Goal: Task Accomplishment & Management: Use online tool/utility

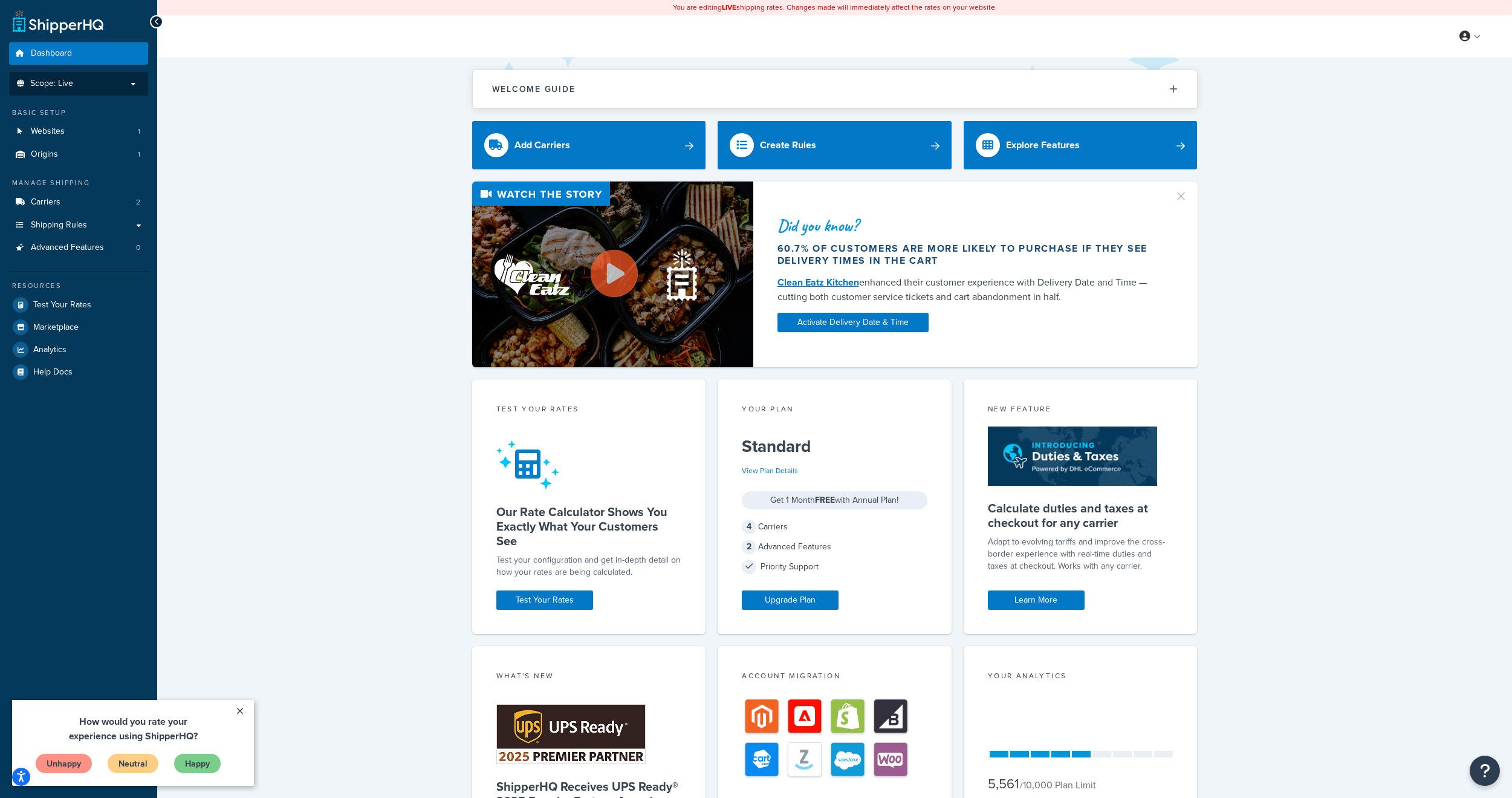
click at [44, 85] on span "Scope: Live" at bounding box center [52, 83] width 43 height 10
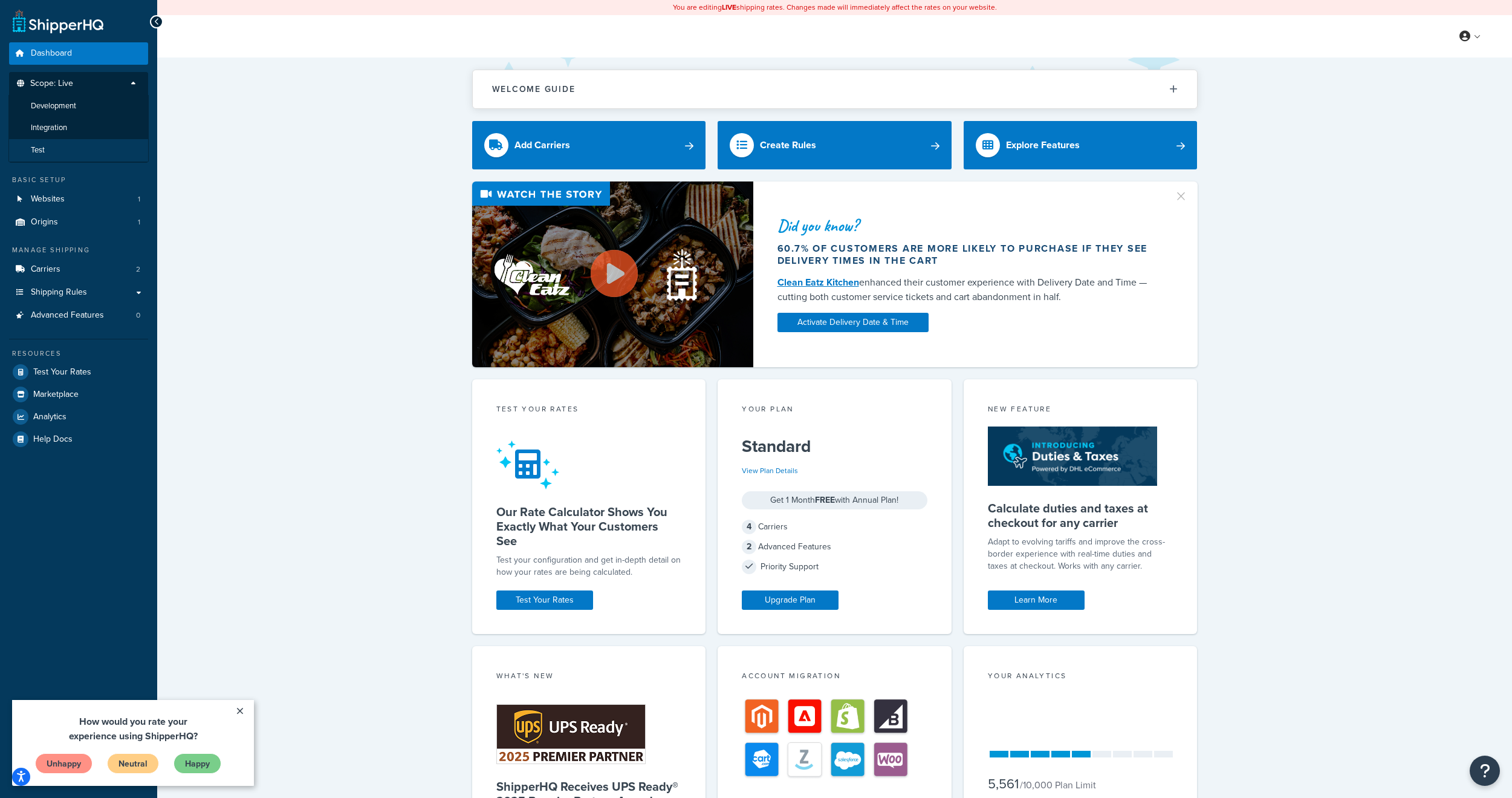
click at [45, 145] on li "Test" at bounding box center [78, 151] width 140 height 22
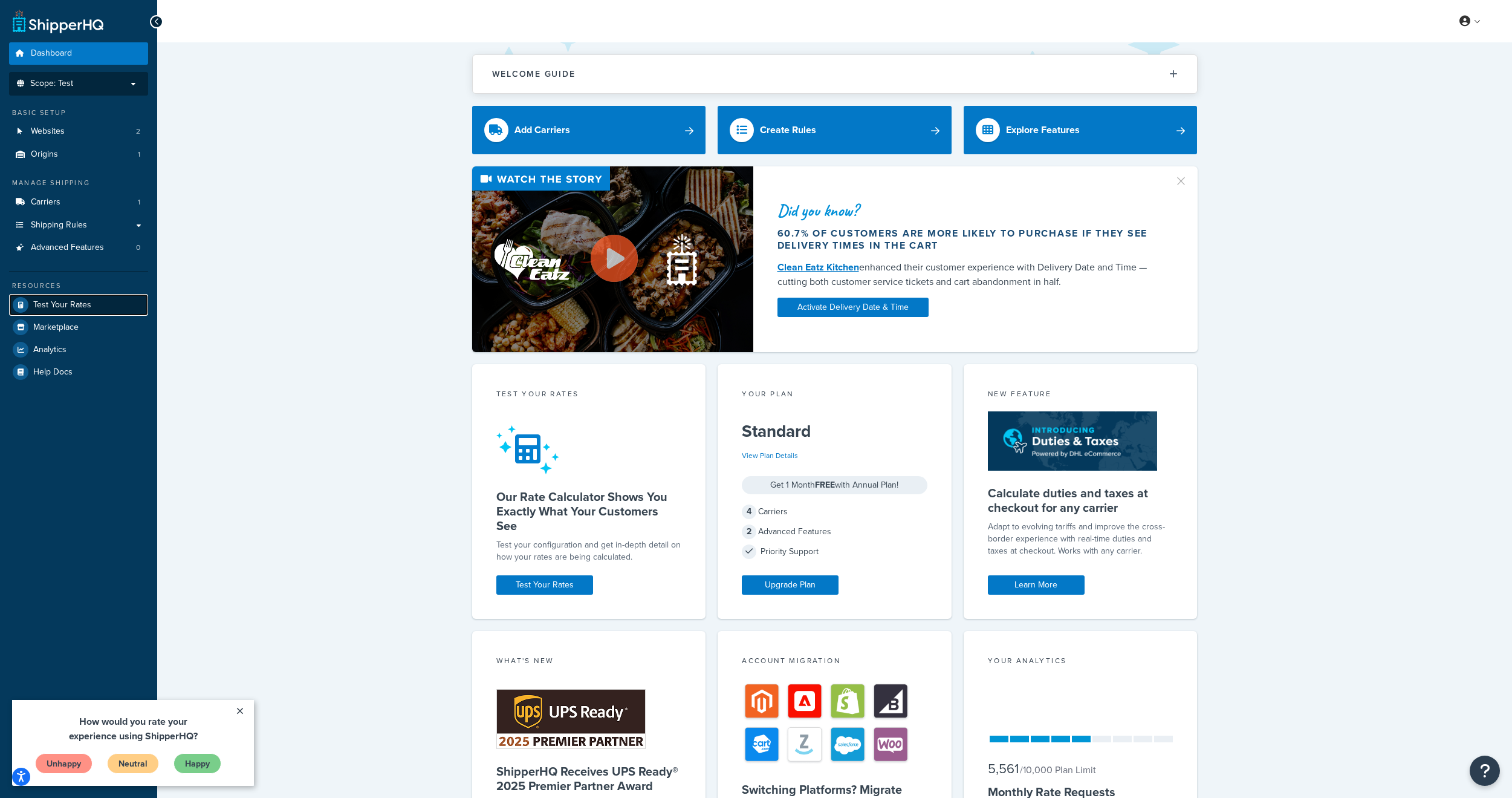
click at [75, 308] on span "Test Your Rates" at bounding box center [62, 305] width 58 height 10
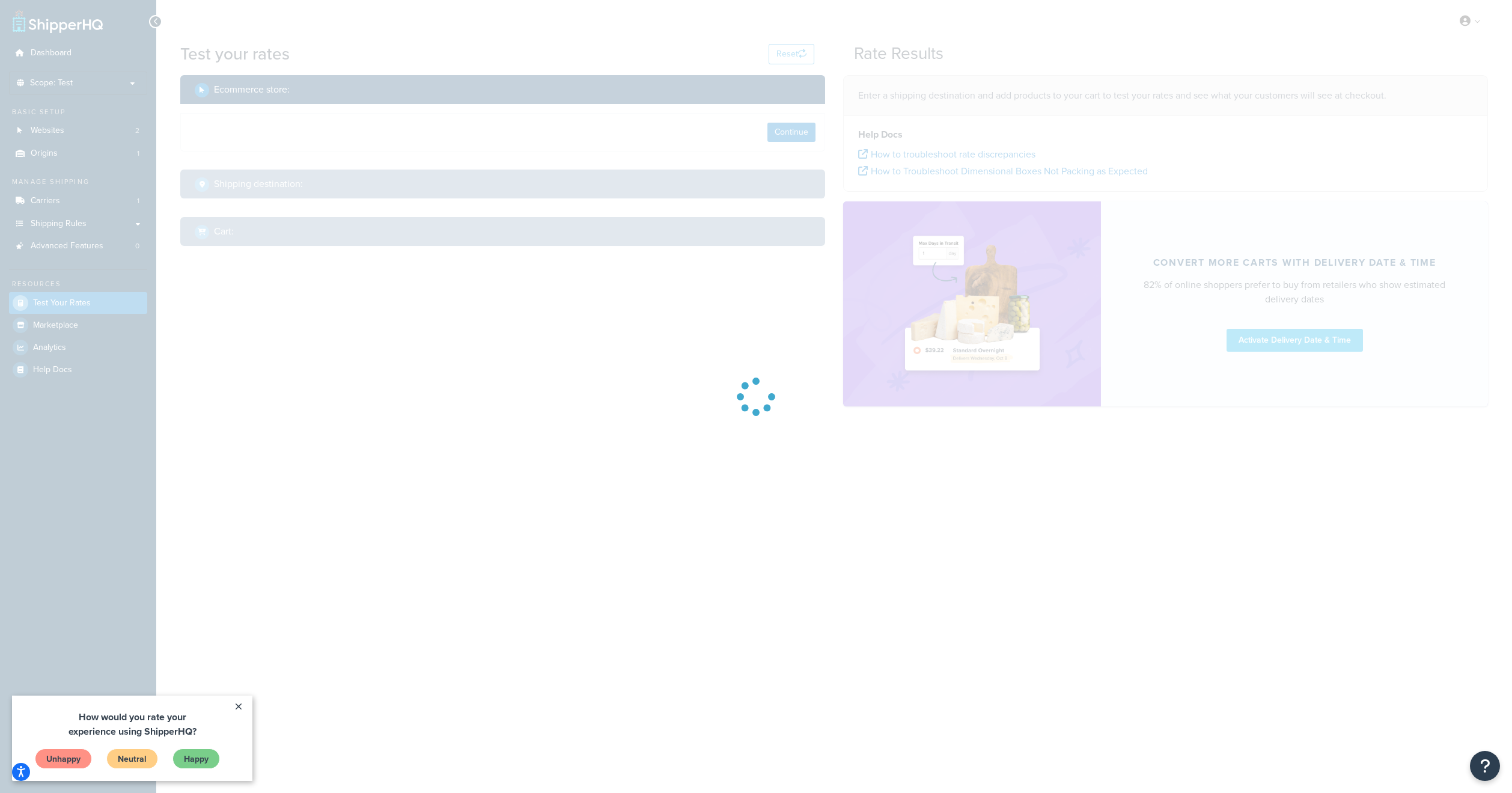
select select "[GEOGRAPHIC_DATA]"
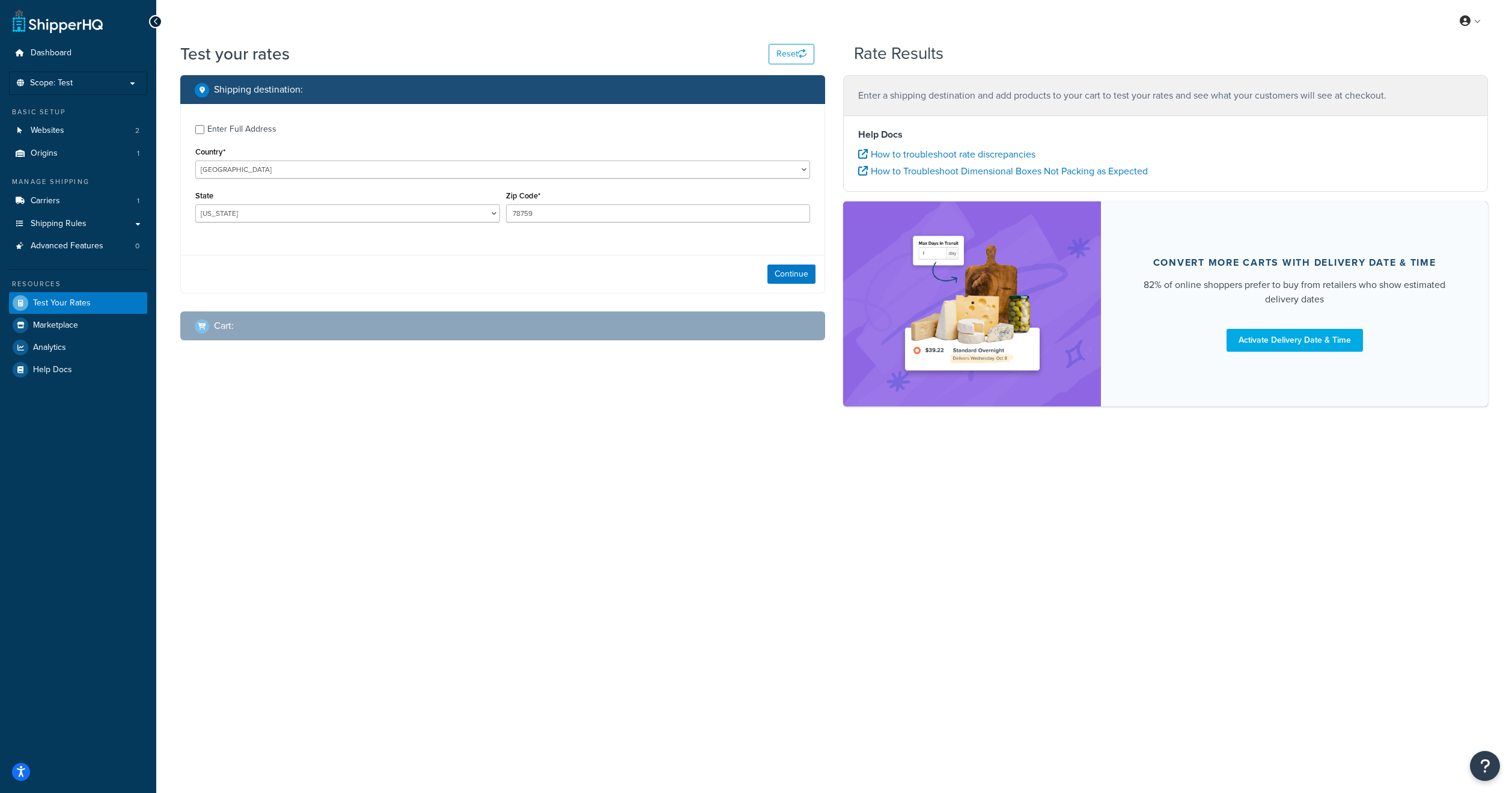
click at [443, 550] on div "My Profile Billing Global Settings Contact Us Logout Test your rates Reset Rate…" at bounding box center [834, 396] width 1356 height 793
click at [57, 78] on span "Scope: Test" at bounding box center [51, 83] width 43 height 10
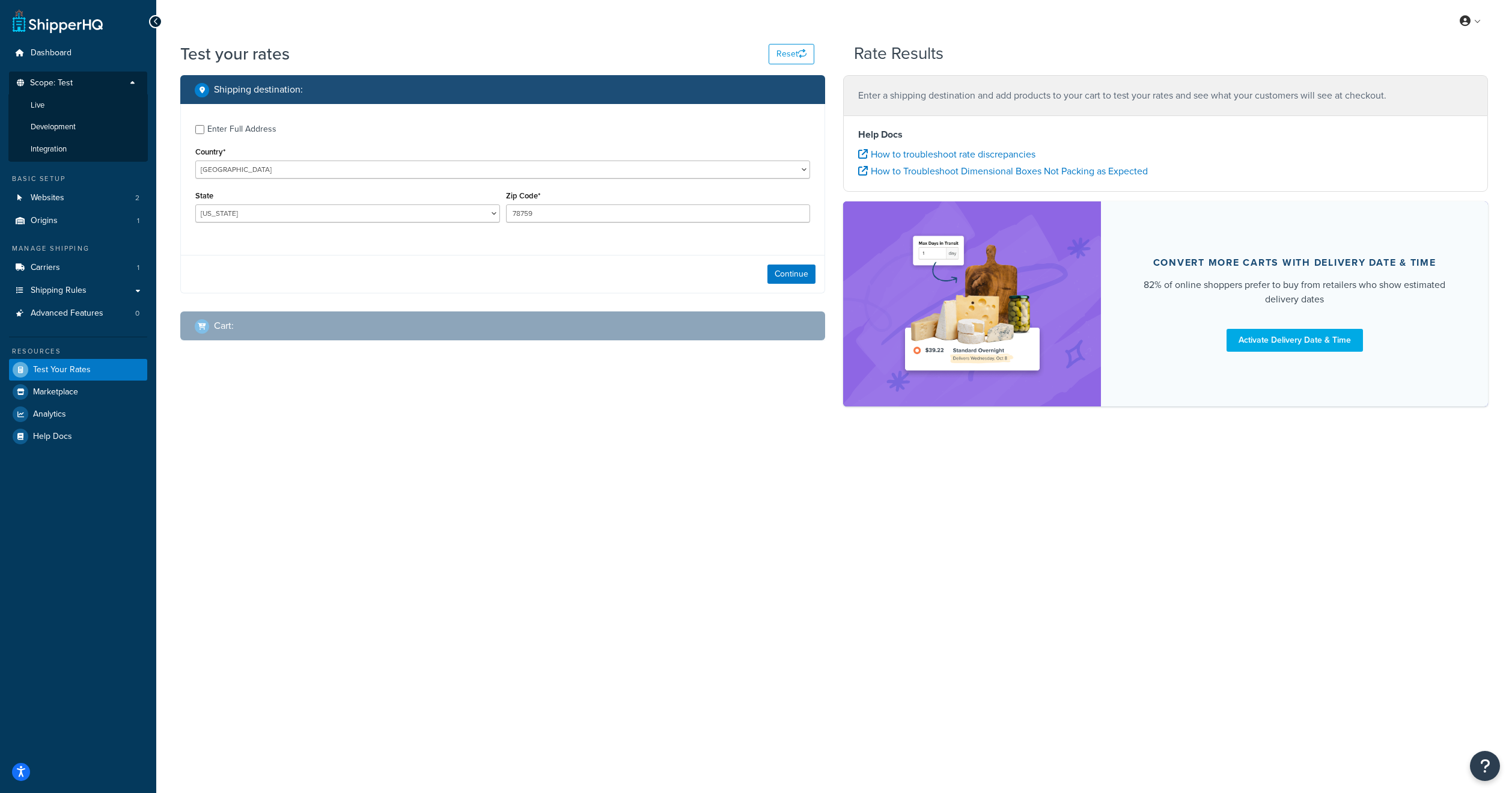
click at [243, 434] on div "Test your rates Reset Rate Results Shipping destination : Enter Full Address Co…" at bounding box center [834, 245] width 1356 height 407
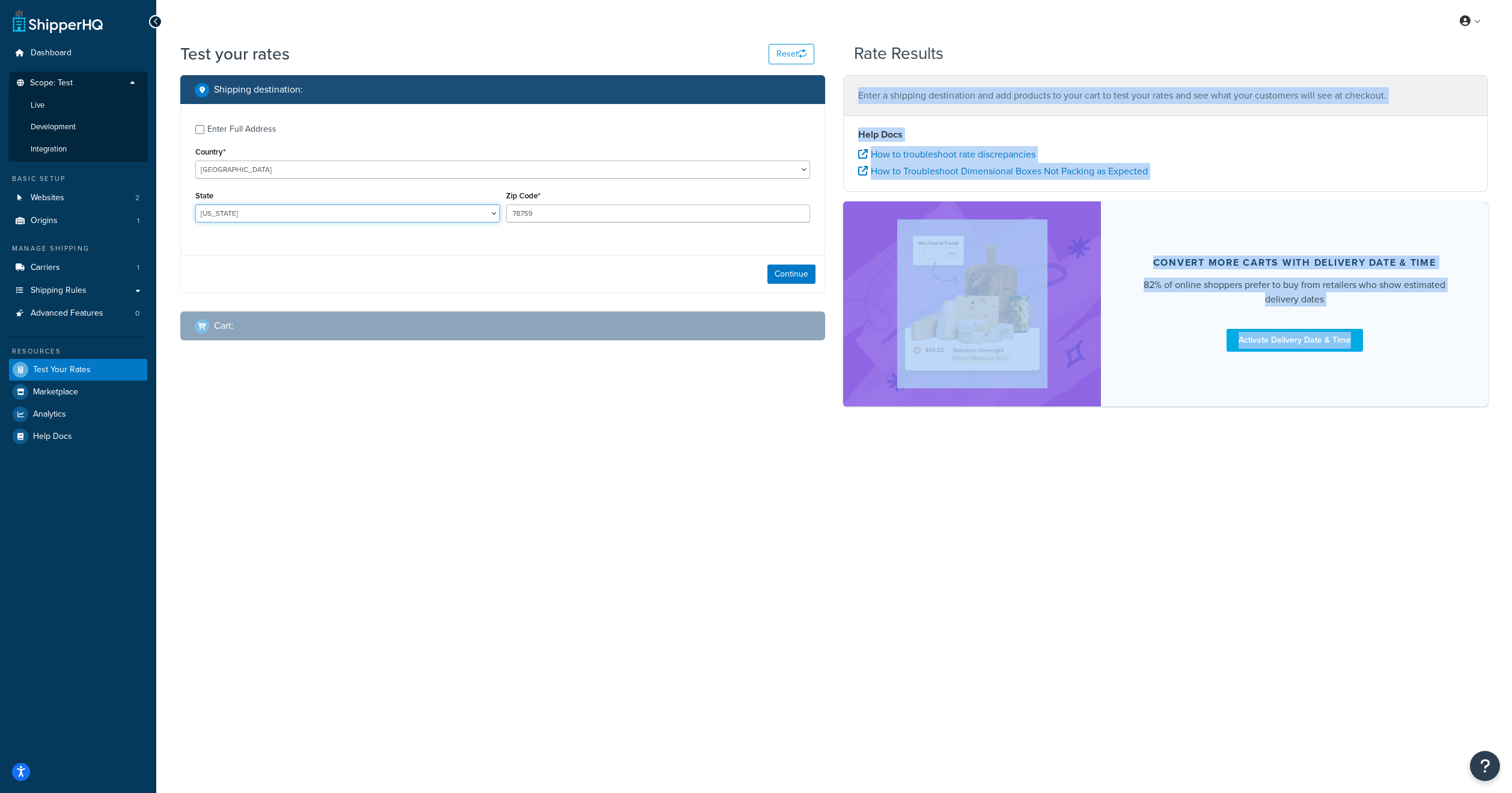
drag, startPoint x: 340, startPoint y: 213, endPoint x: 704, endPoint y: 448, distance: 433.3
click at [699, 490] on div "My Profile Billing Global Settings Contact Us Logout Test your rates Reset Rate…" at bounding box center [834, 396] width 1356 height 793
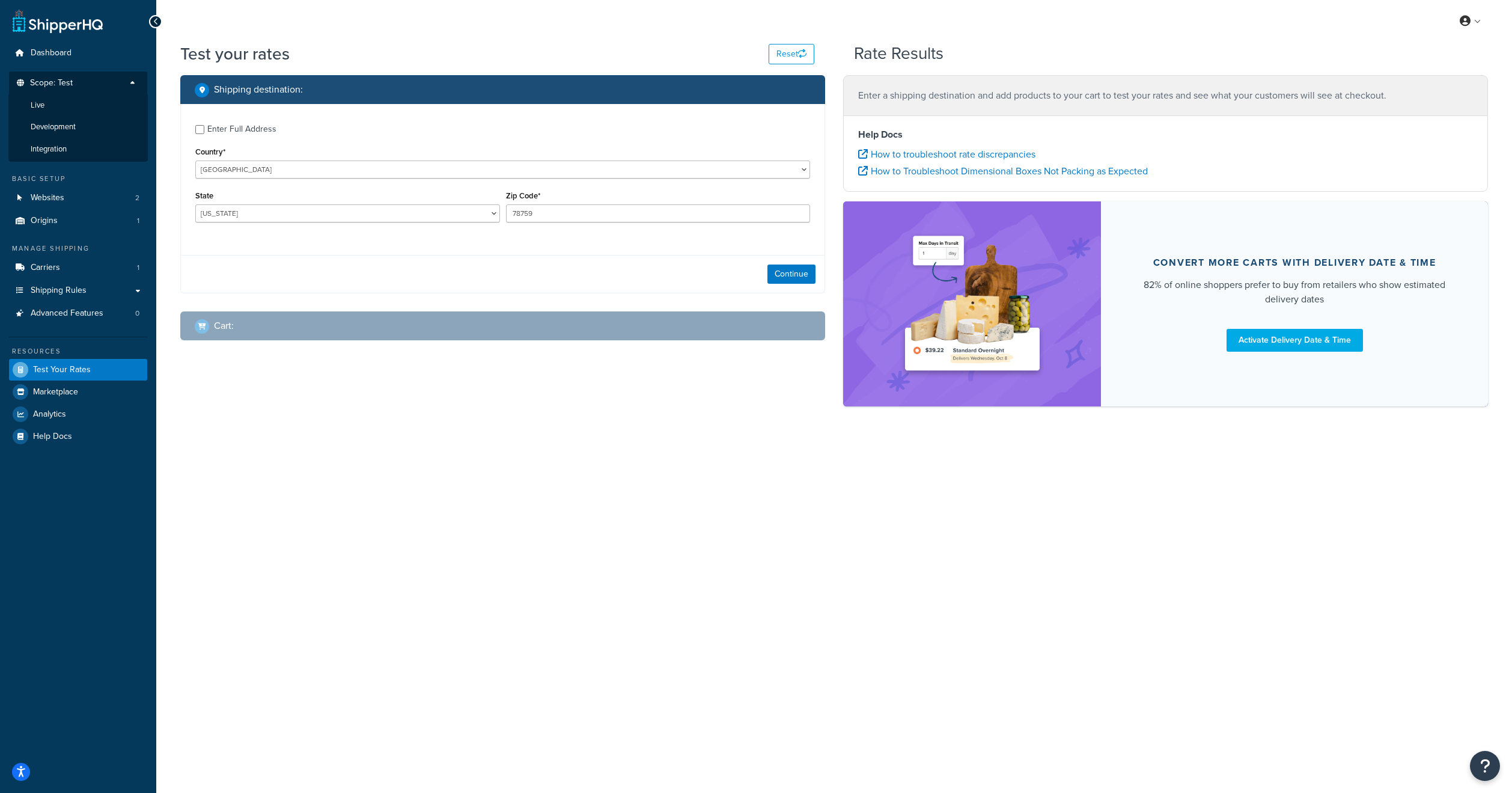
drag, startPoint x: 437, startPoint y: 530, endPoint x: 411, endPoint y: 346, distance: 185.8
click at [436, 515] on div "My Profile Billing Global Settings Contact Us Logout Test your rates Reset Rate…" at bounding box center [834, 396] width 1356 height 793
click at [668, 474] on div "My Profile Billing Global Settings Contact Us Logout Test your rates Reset Rate…" at bounding box center [834, 396] width 1356 height 793
click at [588, 503] on div "My Profile Billing Global Settings Contact Us Logout Test your rates Reset Rate…" at bounding box center [834, 396] width 1356 height 793
click at [746, 552] on div "My Profile Billing Global Settings Contact Us Logout Test your rates Reset Rate…" at bounding box center [834, 396] width 1356 height 793
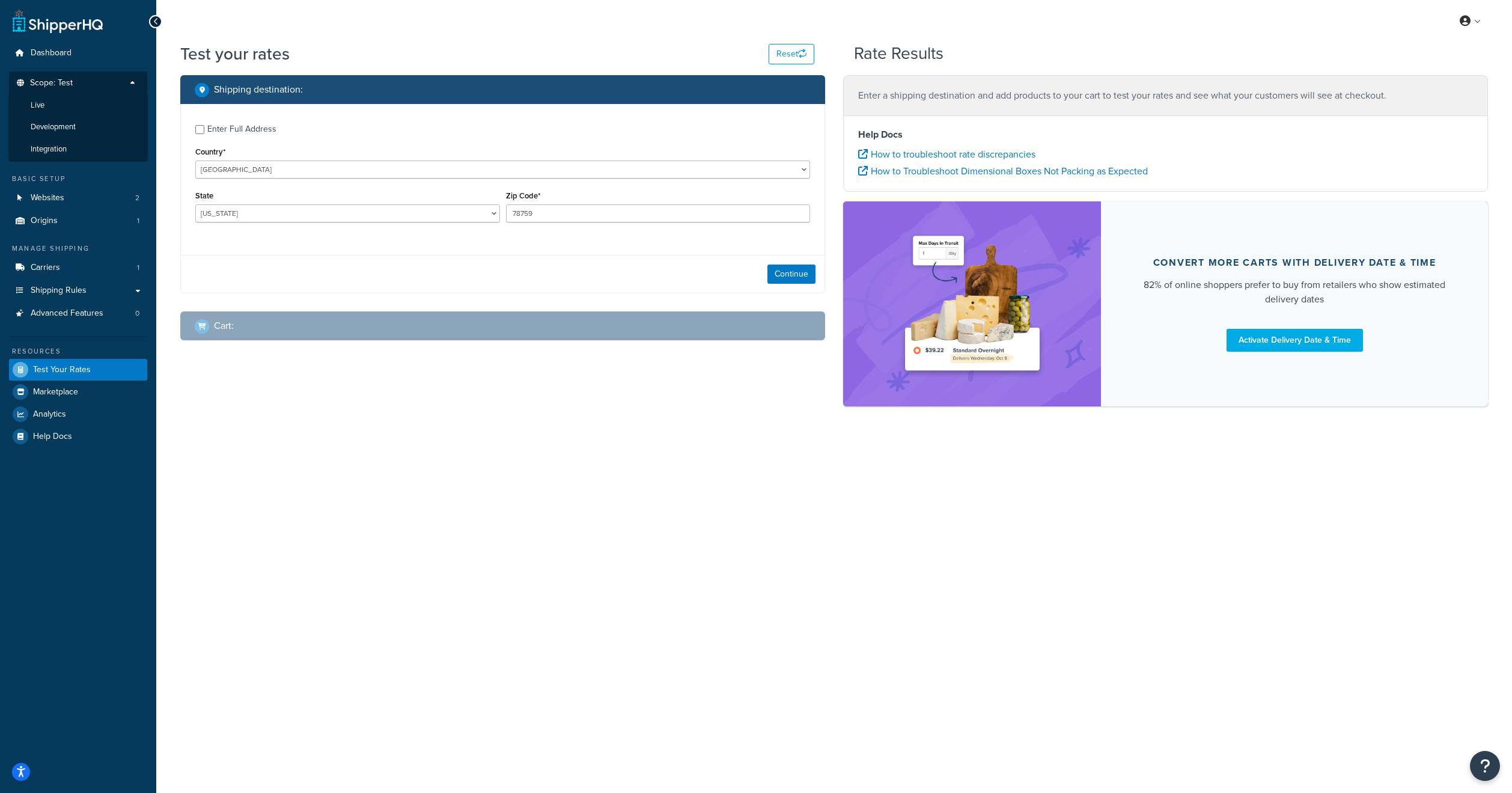
click at [602, 604] on div "My Profile Billing Global Settings Contact Us Logout Test your rates Reset Rate…" at bounding box center [834, 396] width 1356 height 793
click at [945, 566] on div "My Profile Billing Global Settings Contact Us Logout Test your rates Reset Rate…" at bounding box center [834, 396] width 1356 height 793
click at [47, 106] on li "Live" at bounding box center [78, 106] width 139 height 22
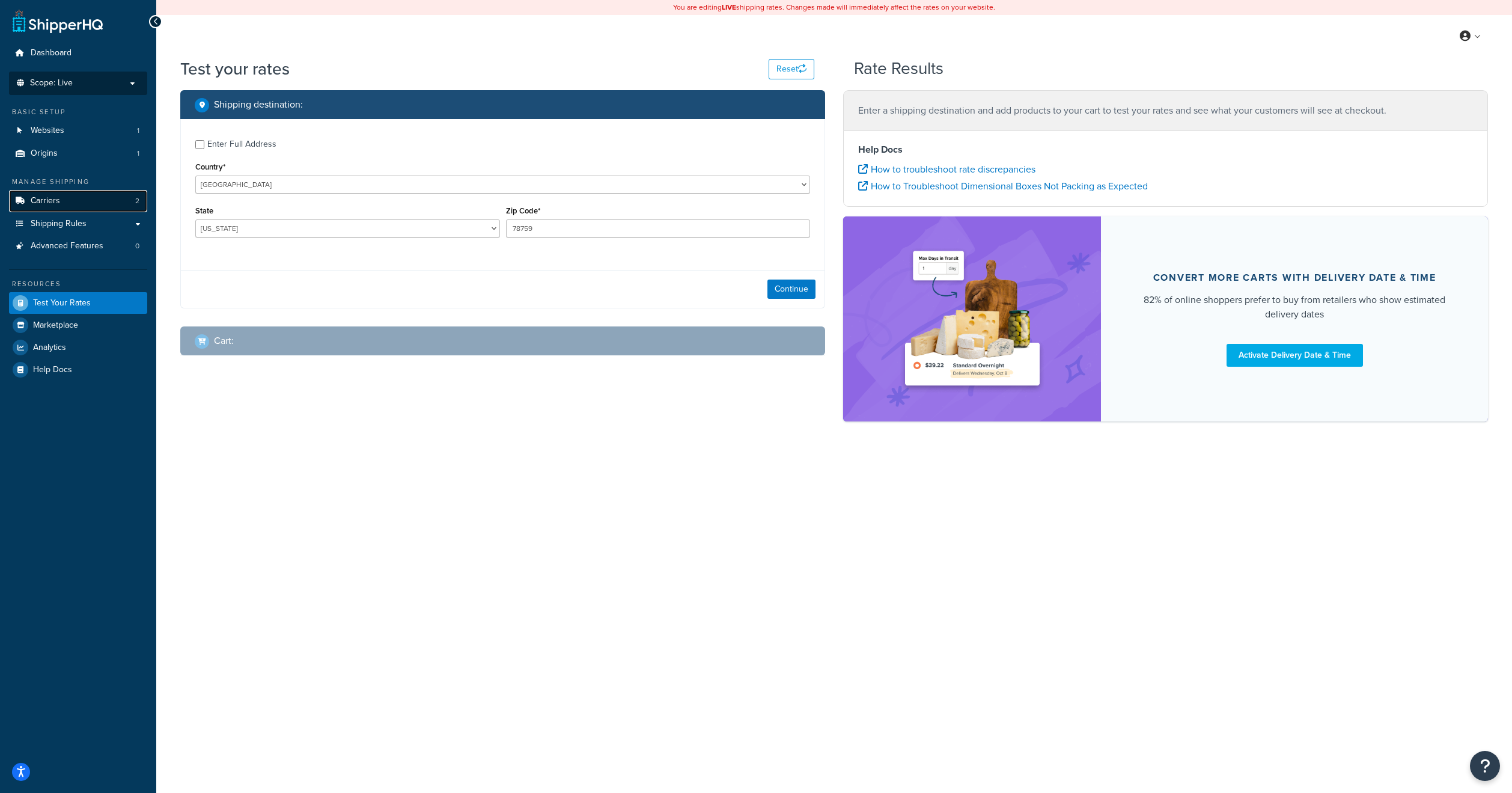
click at [57, 199] on span "Carriers" at bounding box center [45, 201] width 29 height 10
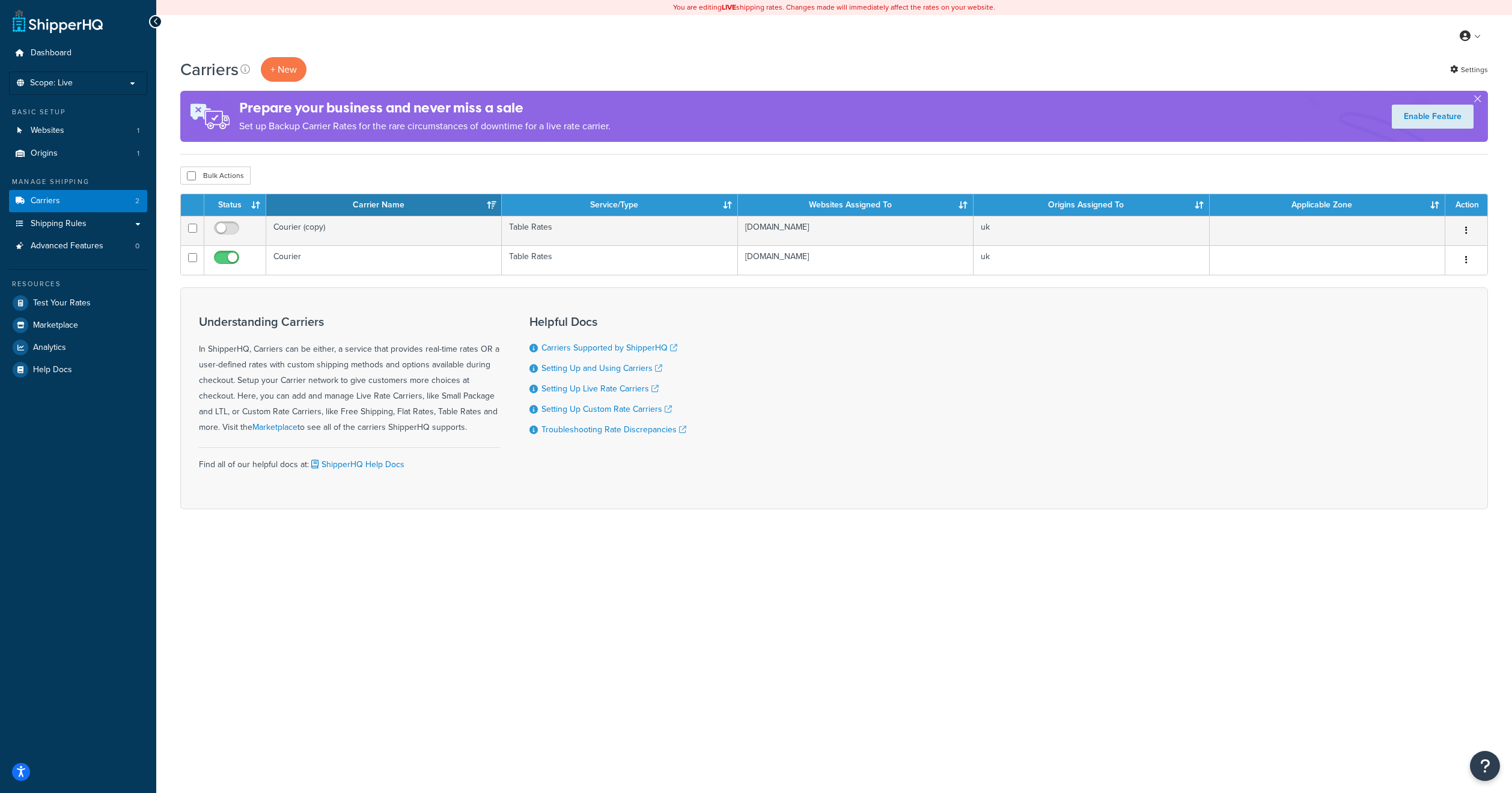
click at [532, 713] on div "You are editing LIVE shipping rates. Changes made will immediately affect the r…" at bounding box center [834, 396] width 1356 height 793
click at [53, 222] on span "Shipping Rules" at bounding box center [58, 223] width 56 height 10
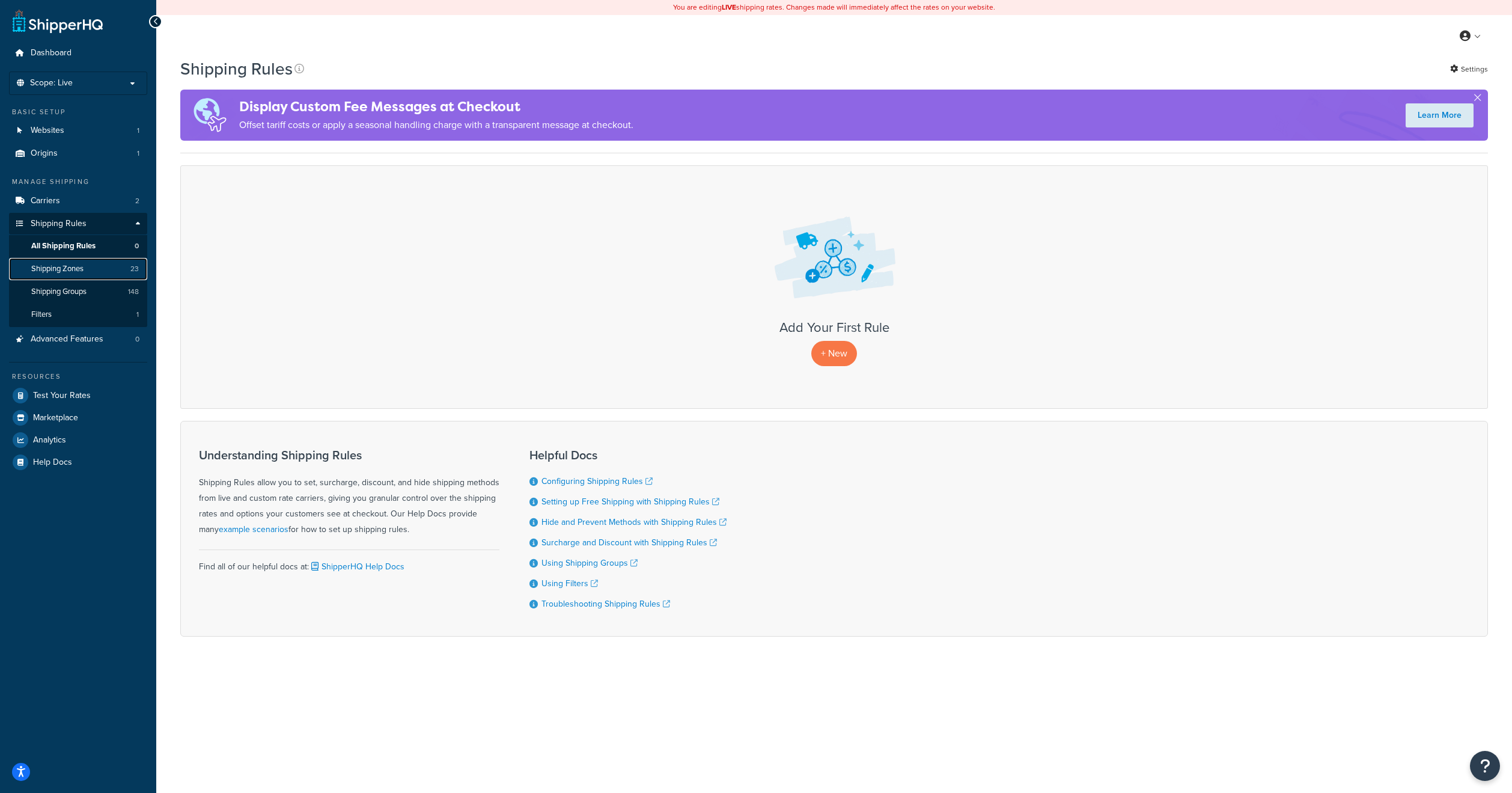
click at [74, 268] on span "Shipping Zones" at bounding box center [57, 269] width 52 height 10
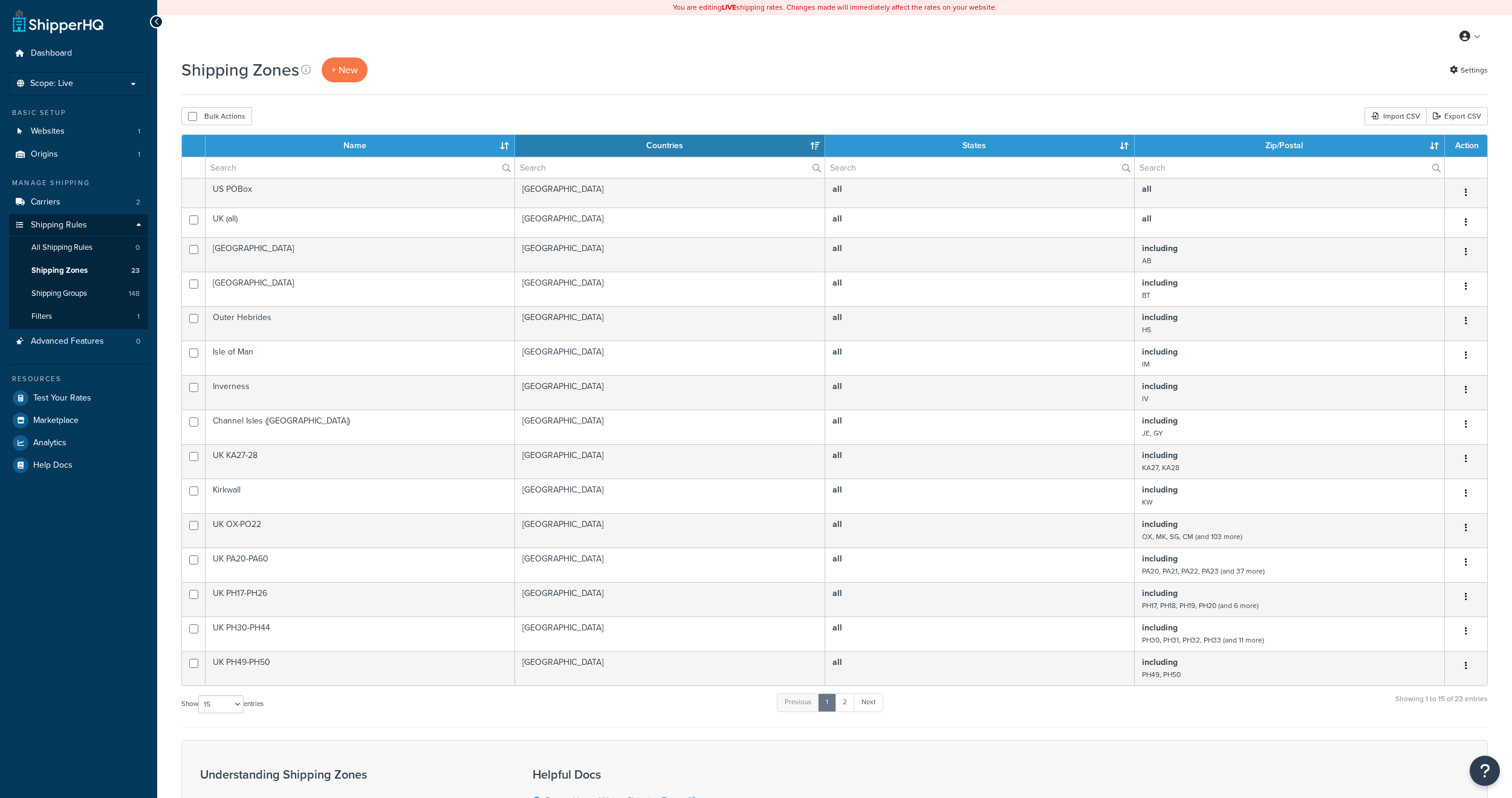
select select "15"
click at [62, 288] on span "Shipping Groups" at bounding box center [59, 293] width 55 height 10
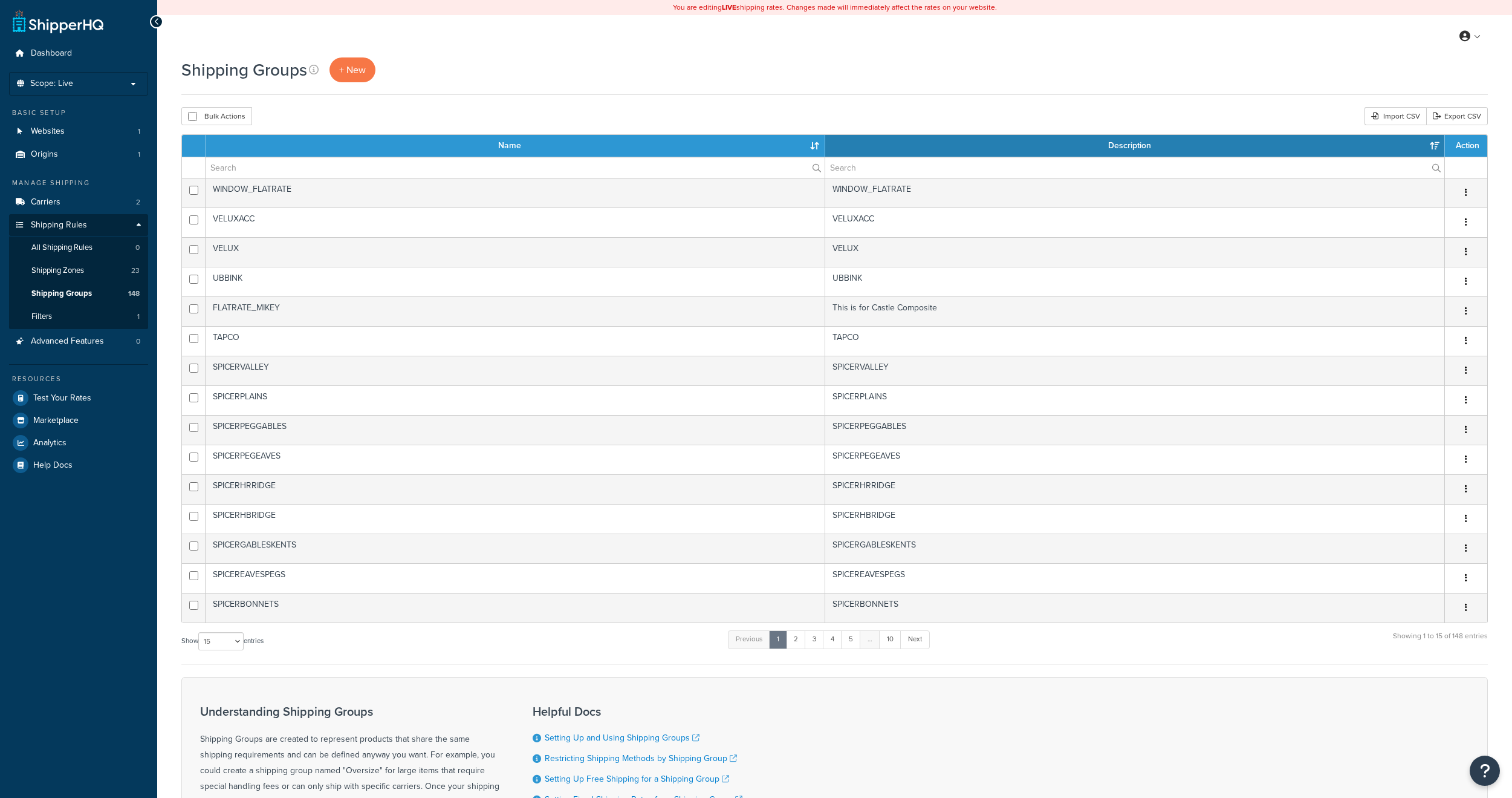
select select "15"
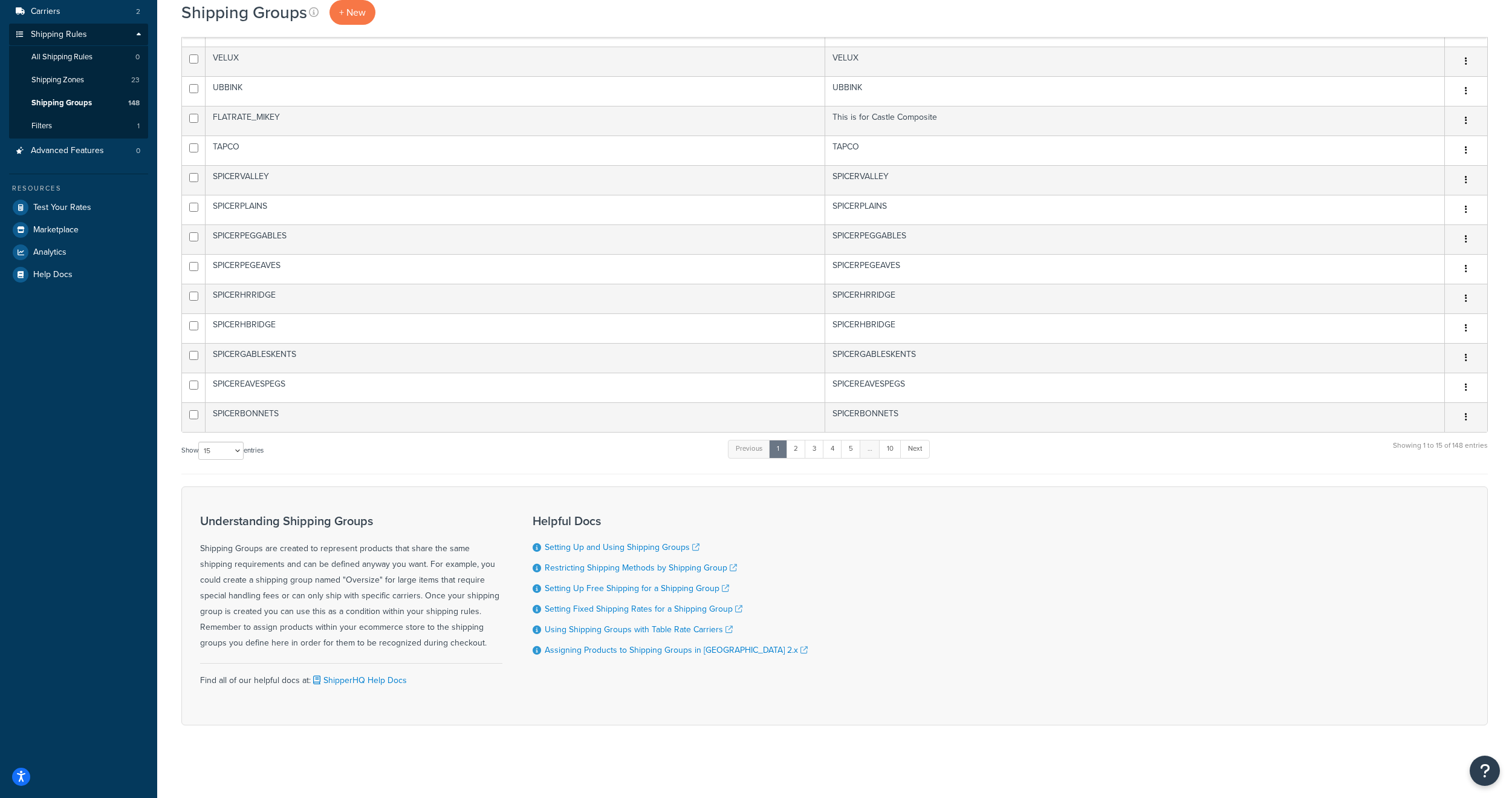
scroll to position [118, 0]
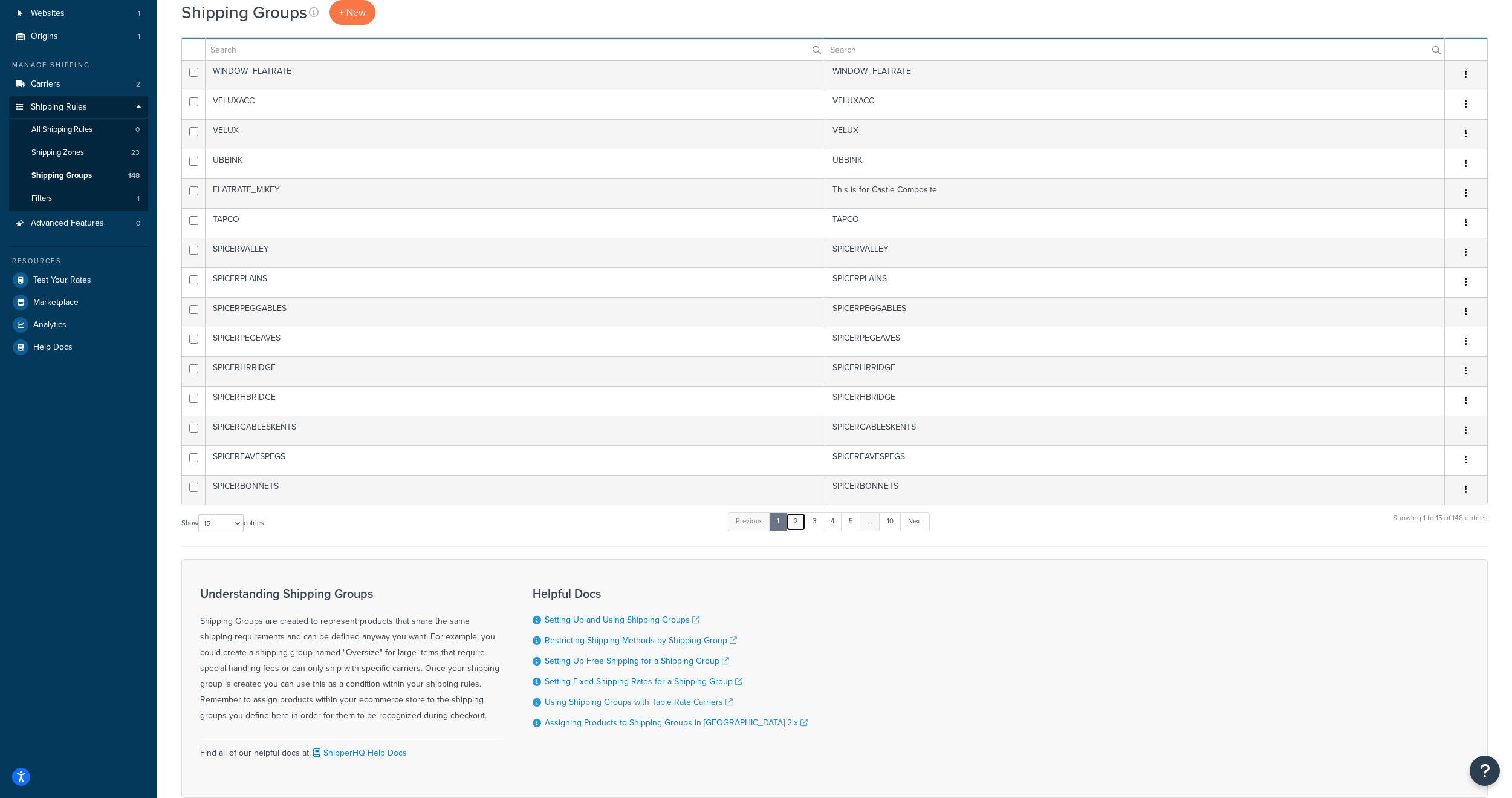
click at [797, 518] on link "2" at bounding box center [796, 522] width 20 height 18
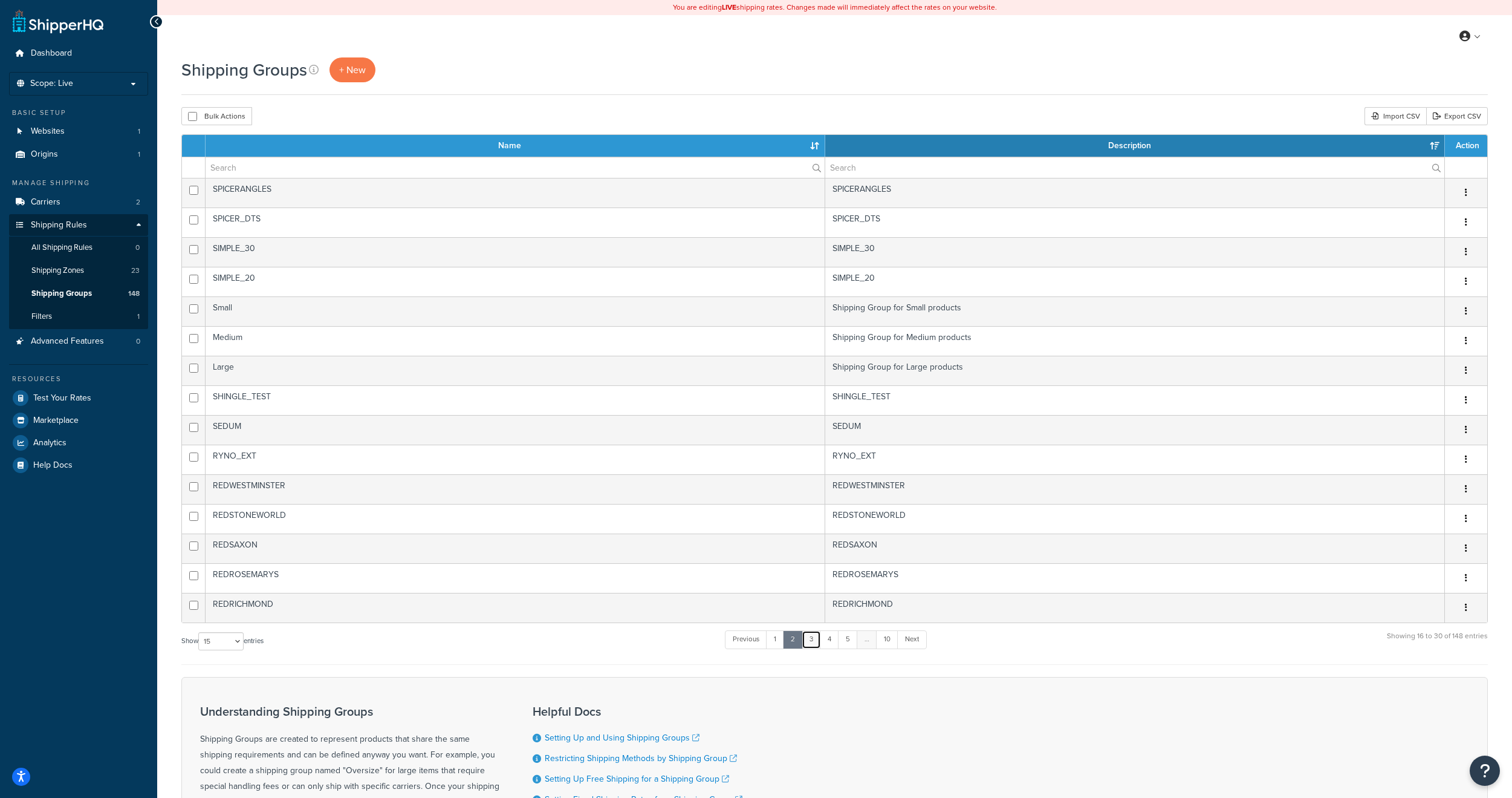
click at [813, 639] on link "3" at bounding box center [811, 639] width 19 height 18
click at [834, 641] on link "4" at bounding box center [829, 639] width 19 height 18
click at [852, 635] on link "5" at bounding box center [846, 639] width 20 height 18
click at [1182, 748] on div "Understanding Shipping Groups Shipping Groups are created to represent products…" at bounding box center [834, 796] width 1306 height 239
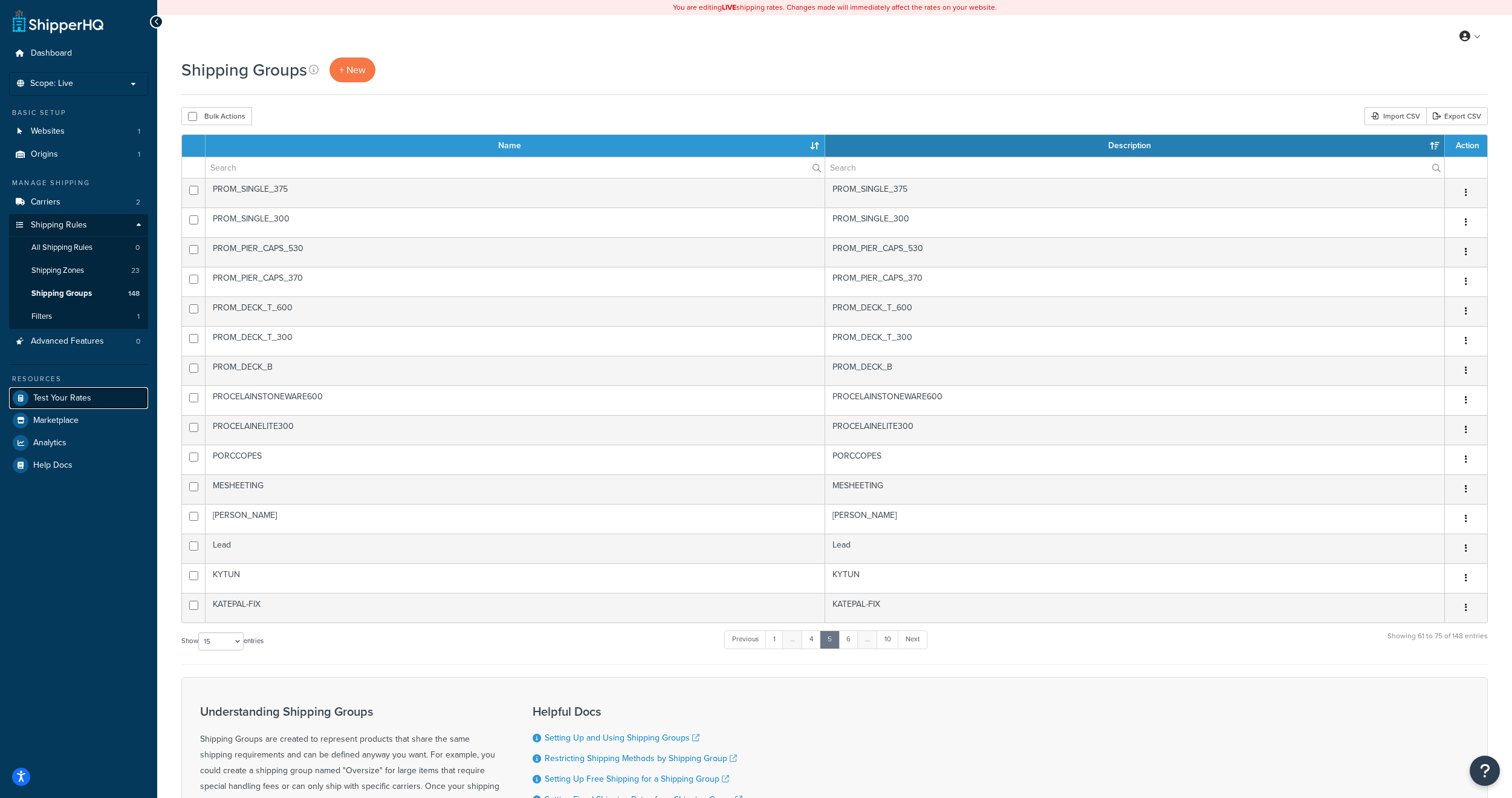
click at [78, 399] on span "Test Your Rates" at bounding box center [62, 398] width 58 height 10
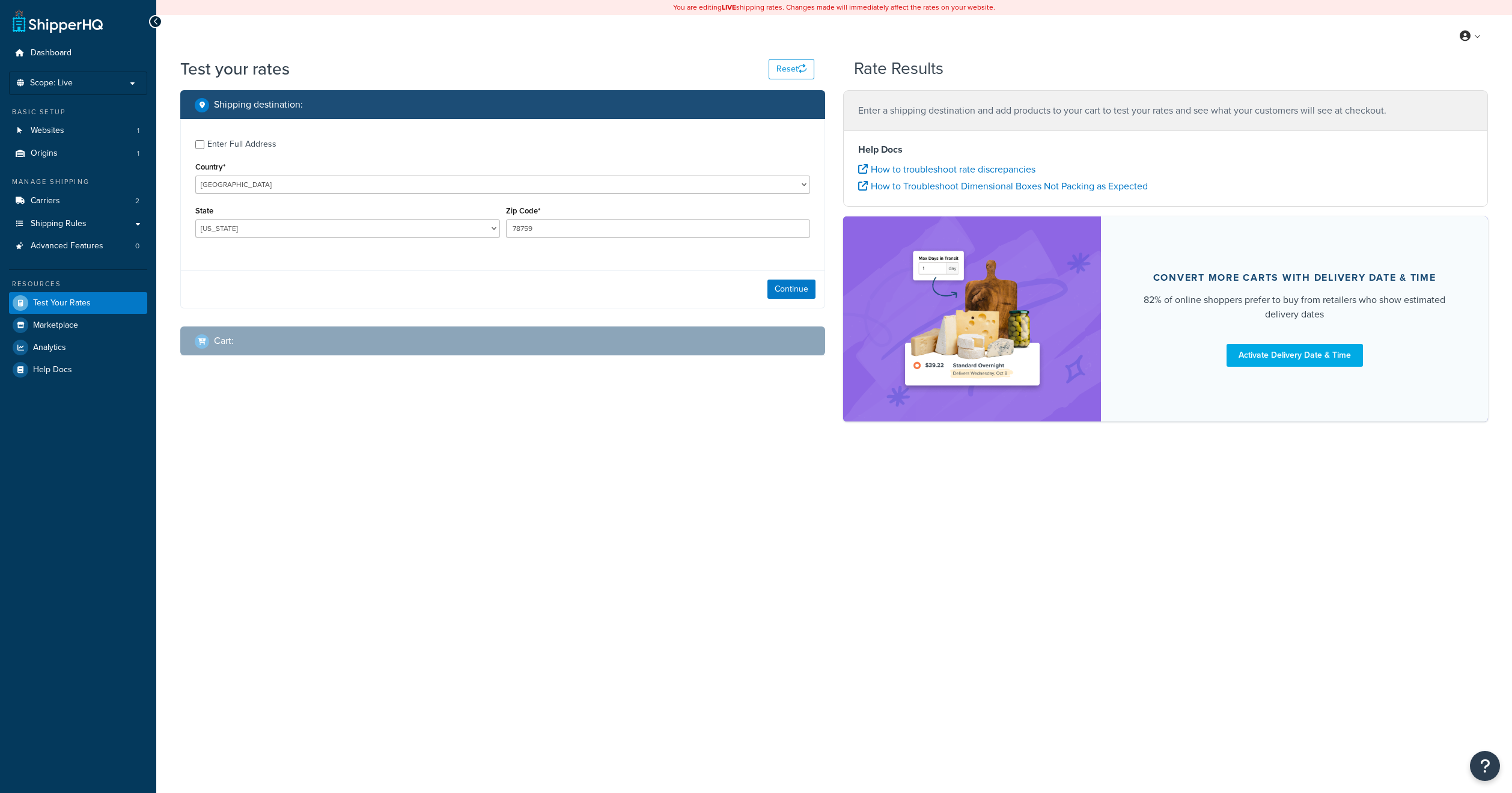
select select "[GEOGRAPHIC_DATA]"
click at [489, 620] on div "You are editing LIVE shipping rates. Changes made will immediately affect the r…" at bounding box center [834, 396] width 1356 height 793
click at [523, 545] on div "You are editing LIVE shipping rates. Changes made will immediately affect the r…" at bounding box center [834, 396] width 1356 height 793
click at [533, 536] on div "You are editing LIVE shipping rates. Changes made will immediately affect the r…" at bounding box center [834, 396] width 1356 height 793
click at [395, 574] on div "You are editing LIVE shipping rates. Changes made will immediately affect the r…" at bounding box center [834, 396] width 1356 height 793
